Goal: Complete application form

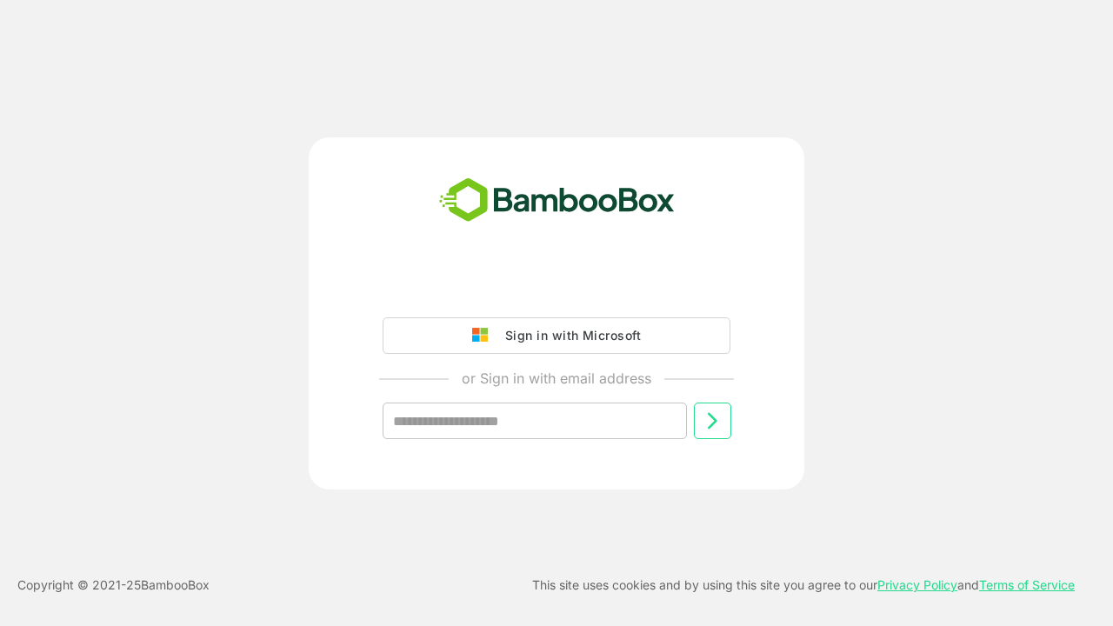
type input "**********"
click at [712, 421] on icon at bounding box center [712, 420] width 21 height 21
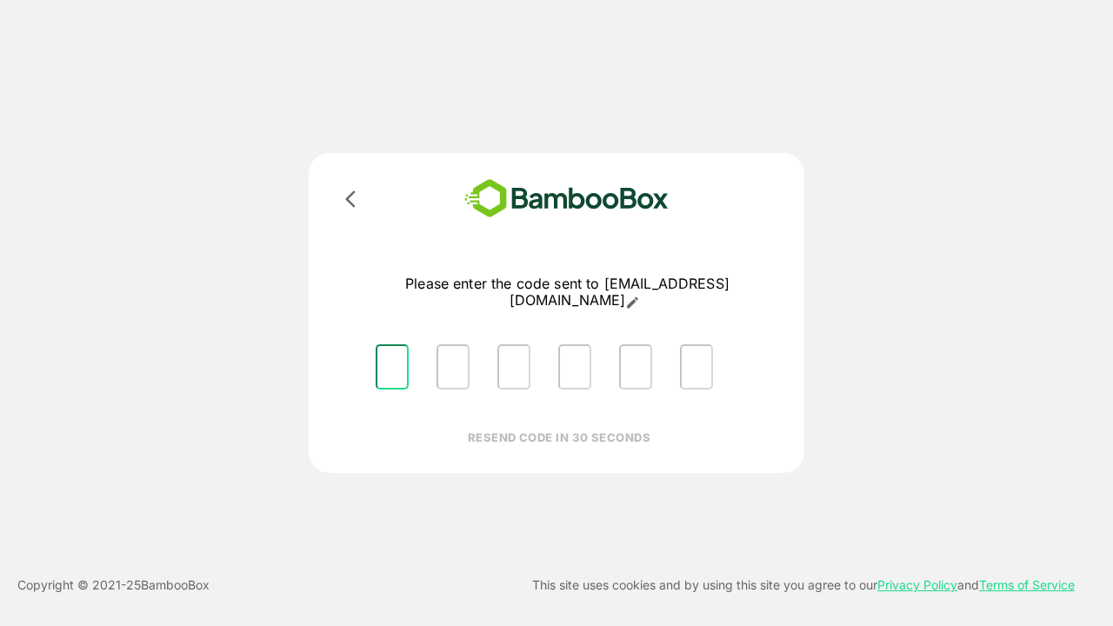
type input "*"
